Goal: Task Accomplishment & Management: Manage account settings

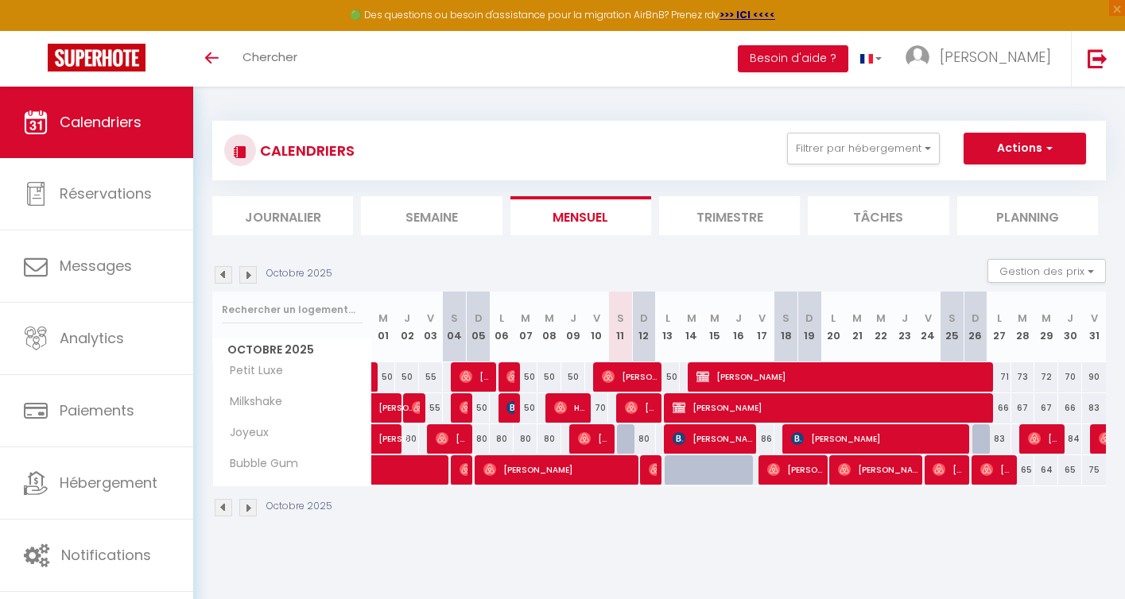
select select
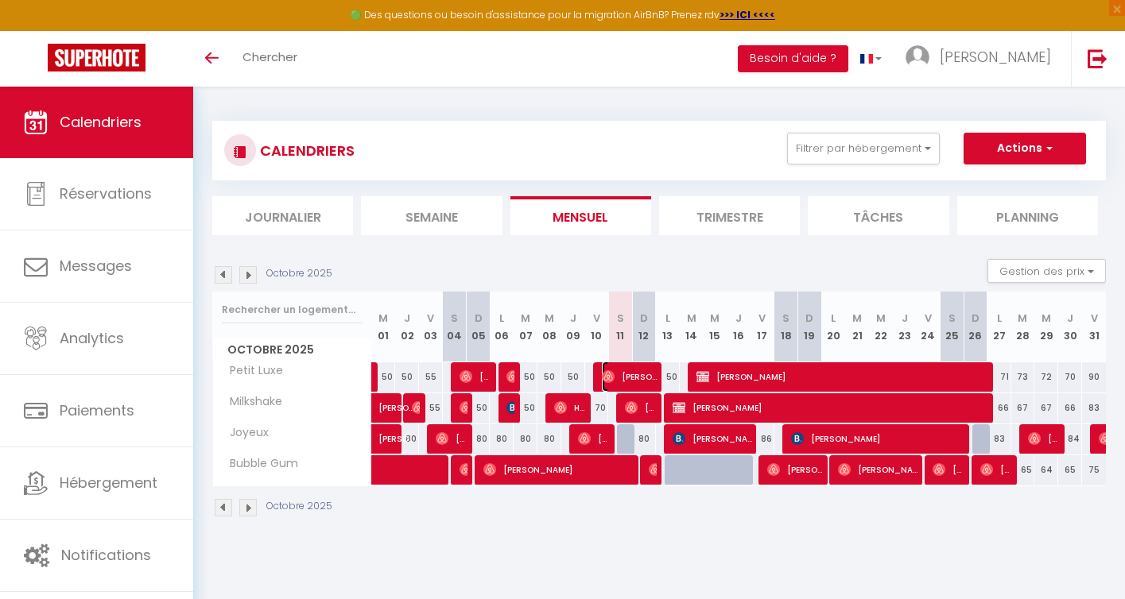
click at [628, 385] on span "[PERSON_NAME]" at bounding box center [630, 377] width 56 height 30
select select "OK"
select select "0"
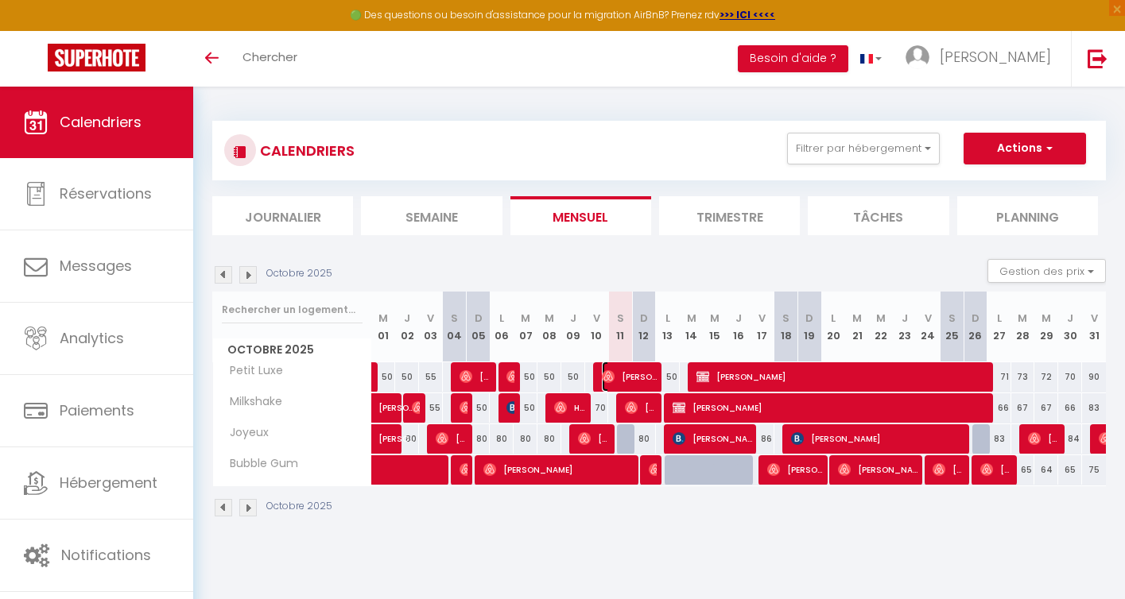
select select "1"
select select
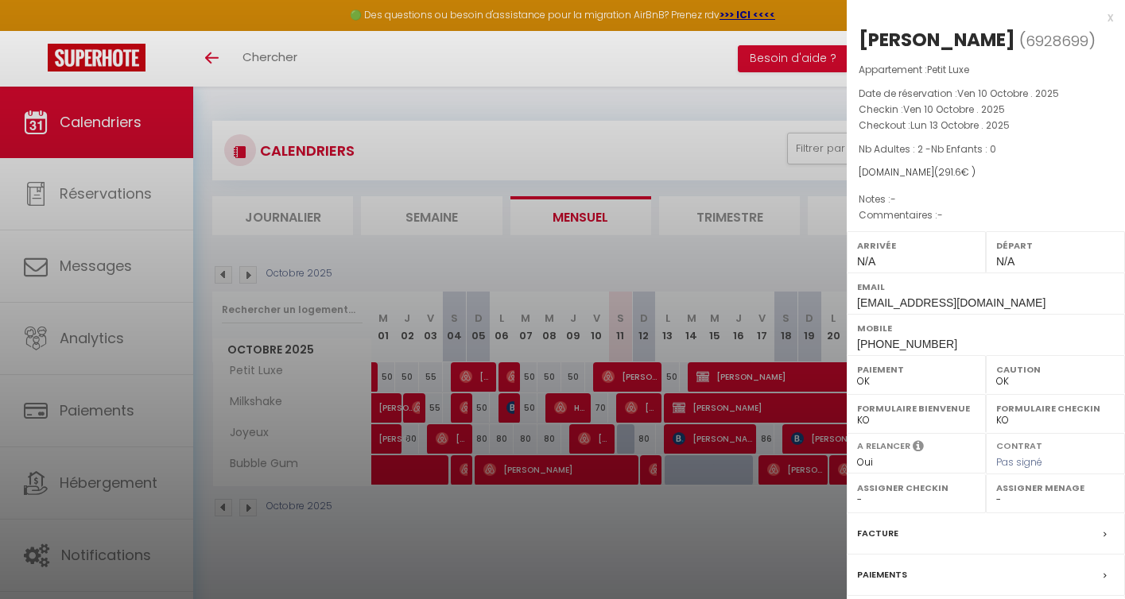
click at [638, 404] on div at bounding box center [562, 299] width 1125 height 599
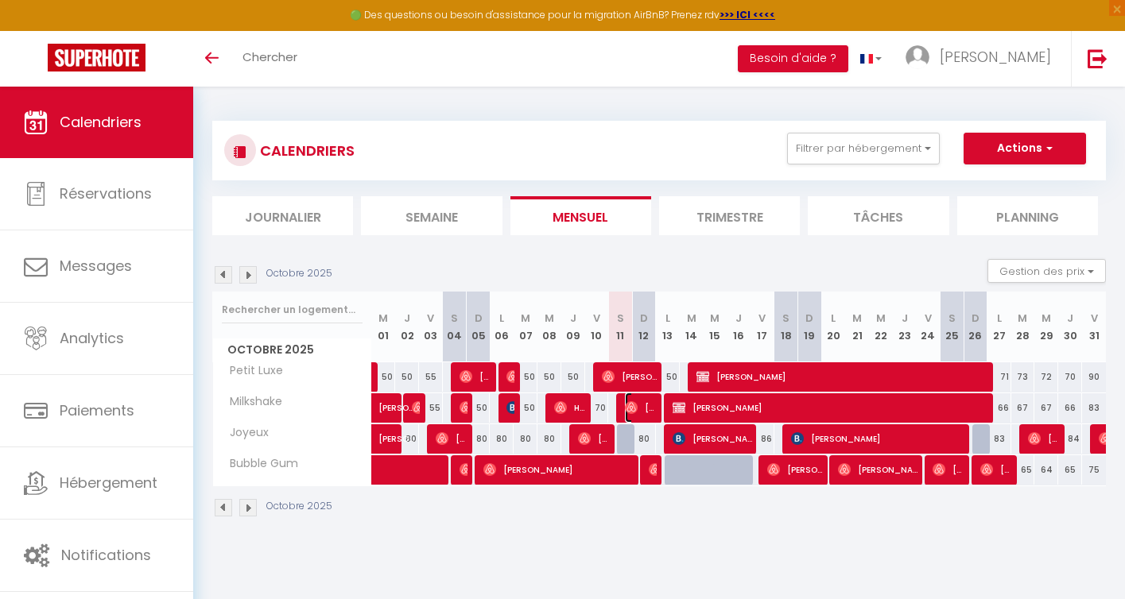
click at [638, 404] on span "[PERSON_NAME]" at bounding box center [641, 408] width 32 height 30
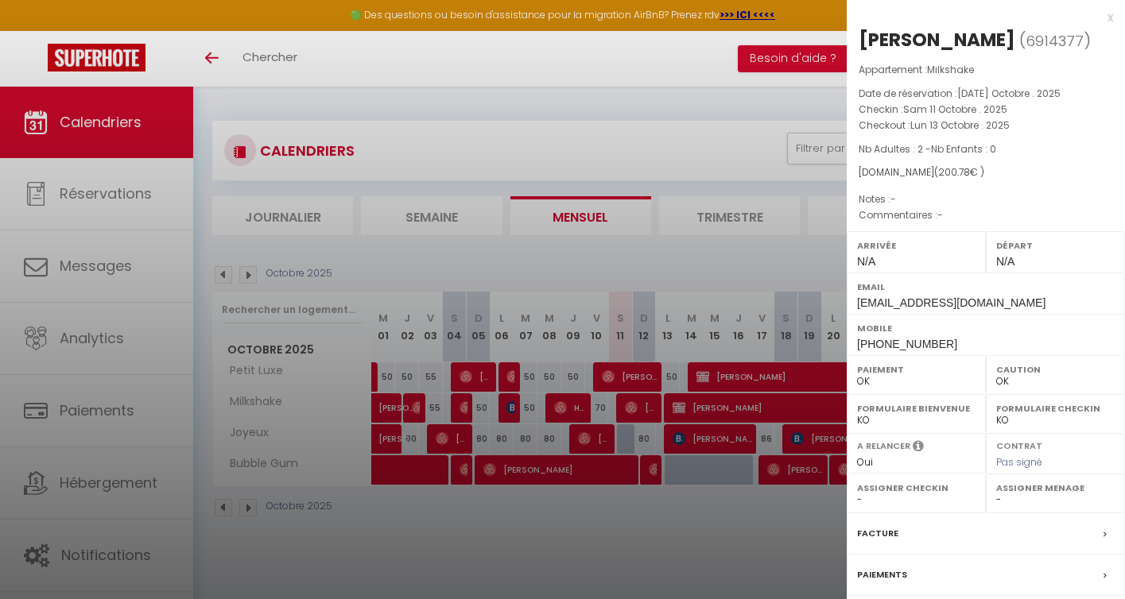
click at [633, 517] on div at bounding box center [562, 299] width 1125 height 599
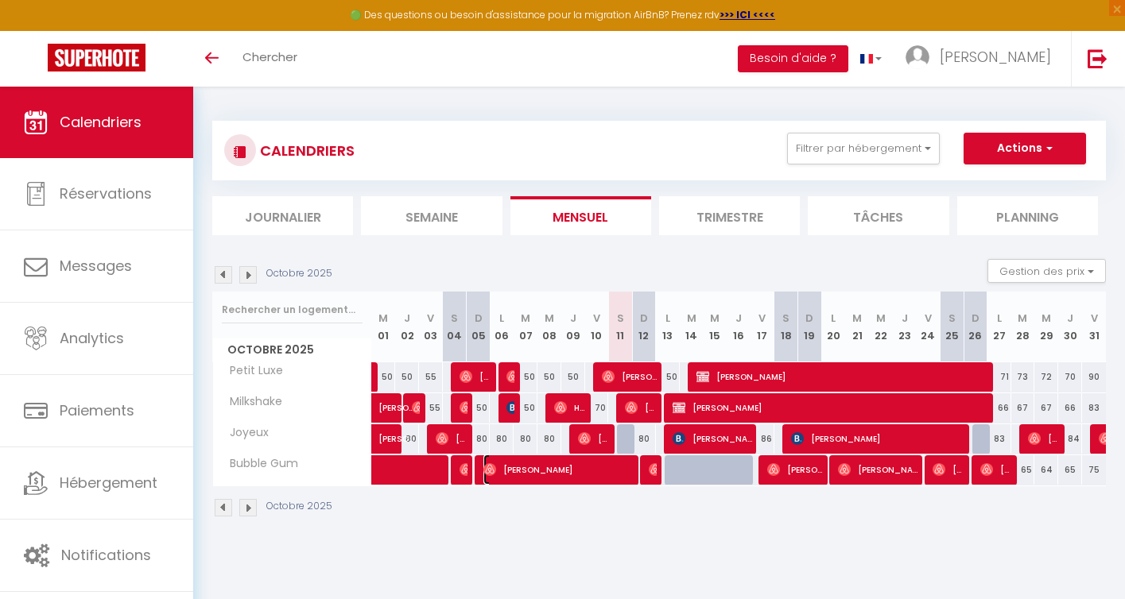
click at [624, 468] on span "[PERSON_NAME]" at bounding box center [558, 470] width 151 height 30
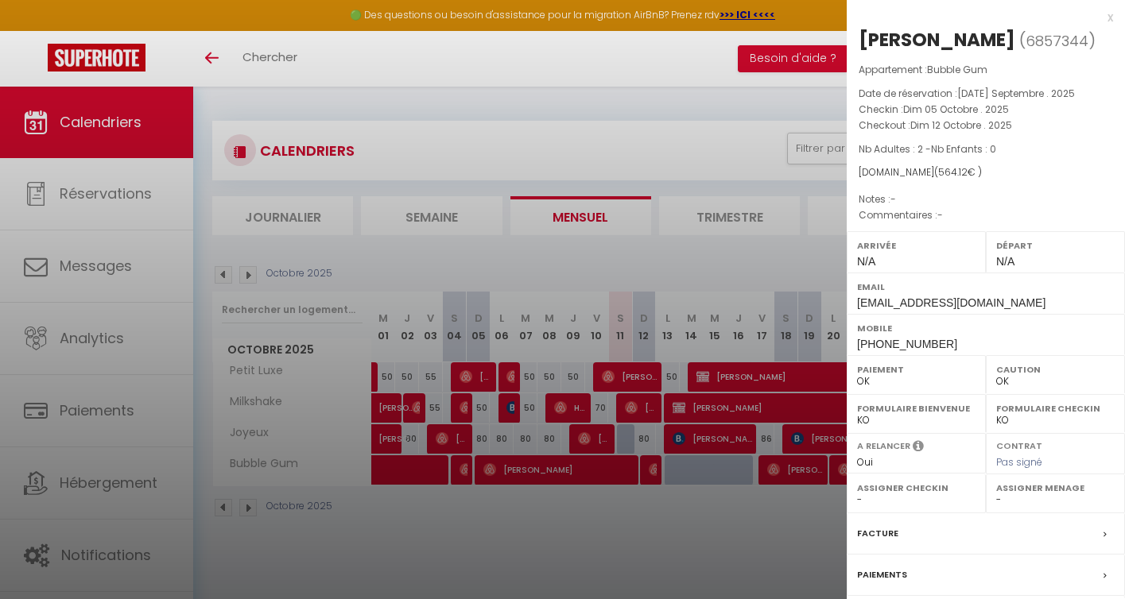
click at [622, 512] on div at bounding box center [562, 299] width 1125 height 599
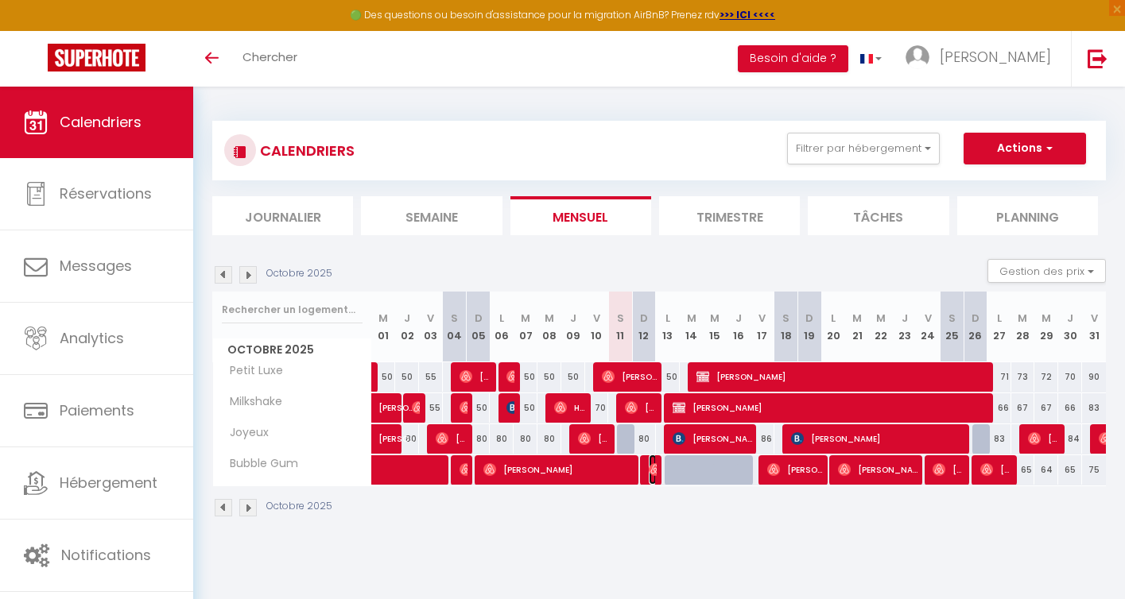
click at [650, 469] on img at bounding box center [655, 469] width 13 height 13
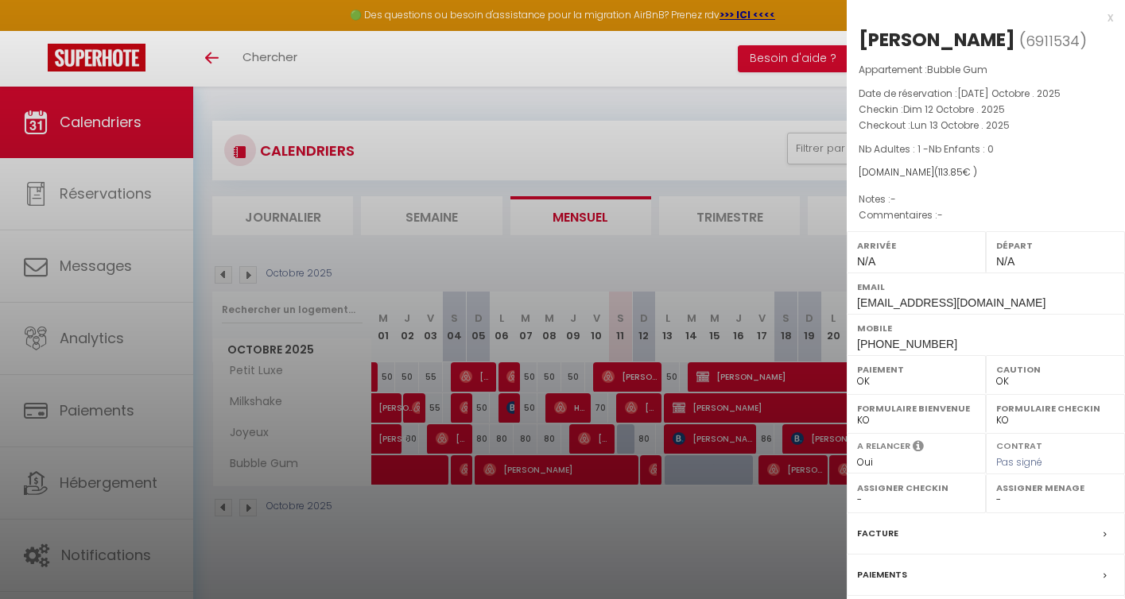
click at [656, 521] on div at bounding box center [562, 299] width 1125 height 599
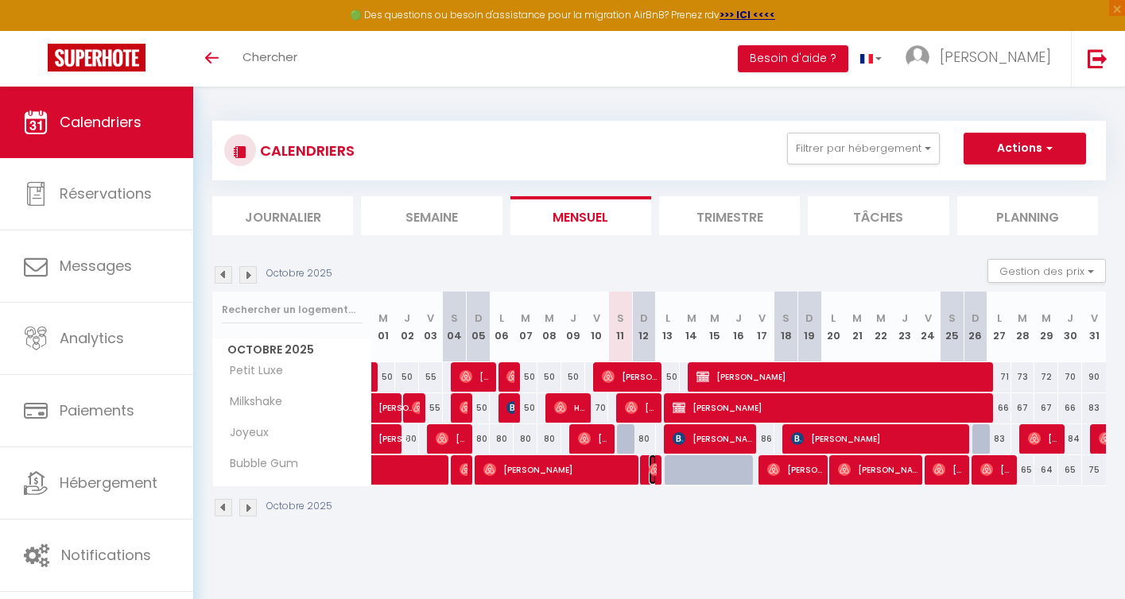
click at [649, 474] on img at bounding box center [655, 469] width 13 height 13
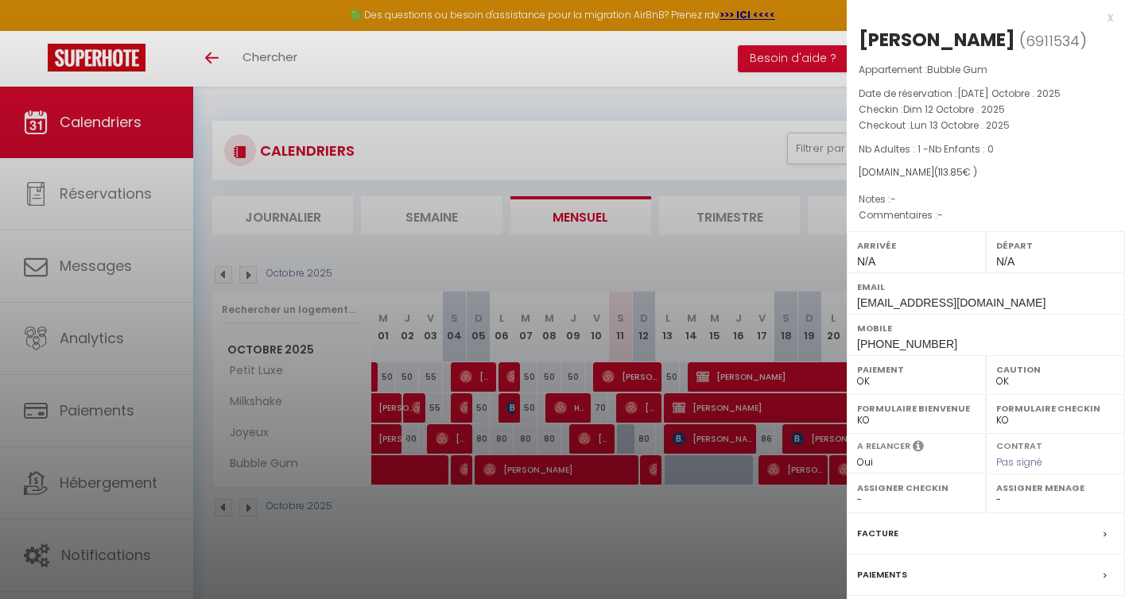
click at [703, 563] on div at bounding box center [562, 299] width 1125 height 599
